Goal: Navigation & Orientation: Go to known website

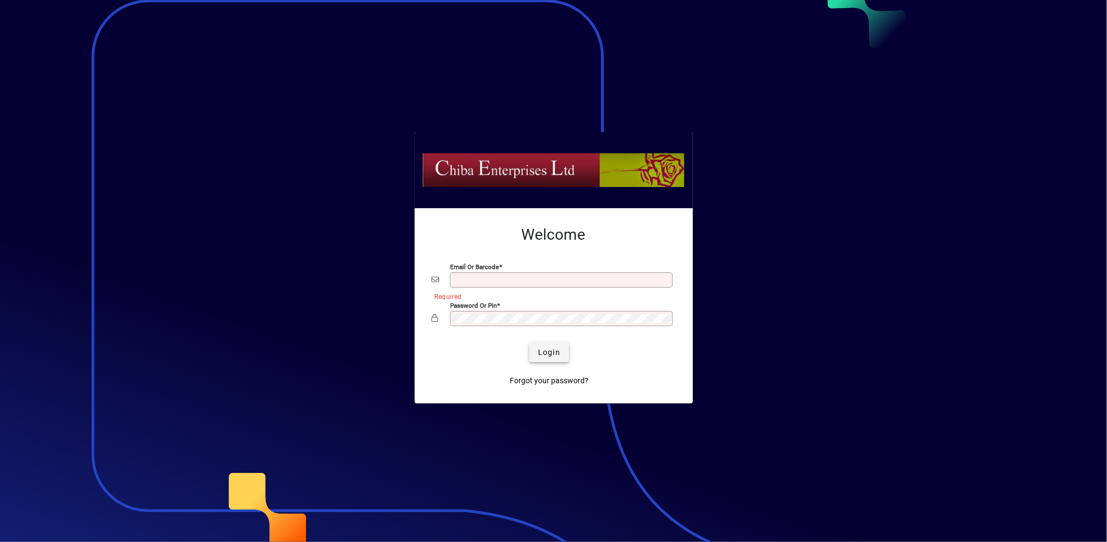
type input "**********"
click at [552, 352] on span "Login" at bounding box center [549, 352] width 22 height 11
type input "**********"
click at [551, 352] on span "Login" at bounding box center [549, 352] width 22 height 11
